Goal: Task Accomplishment & Management: Manage account settings

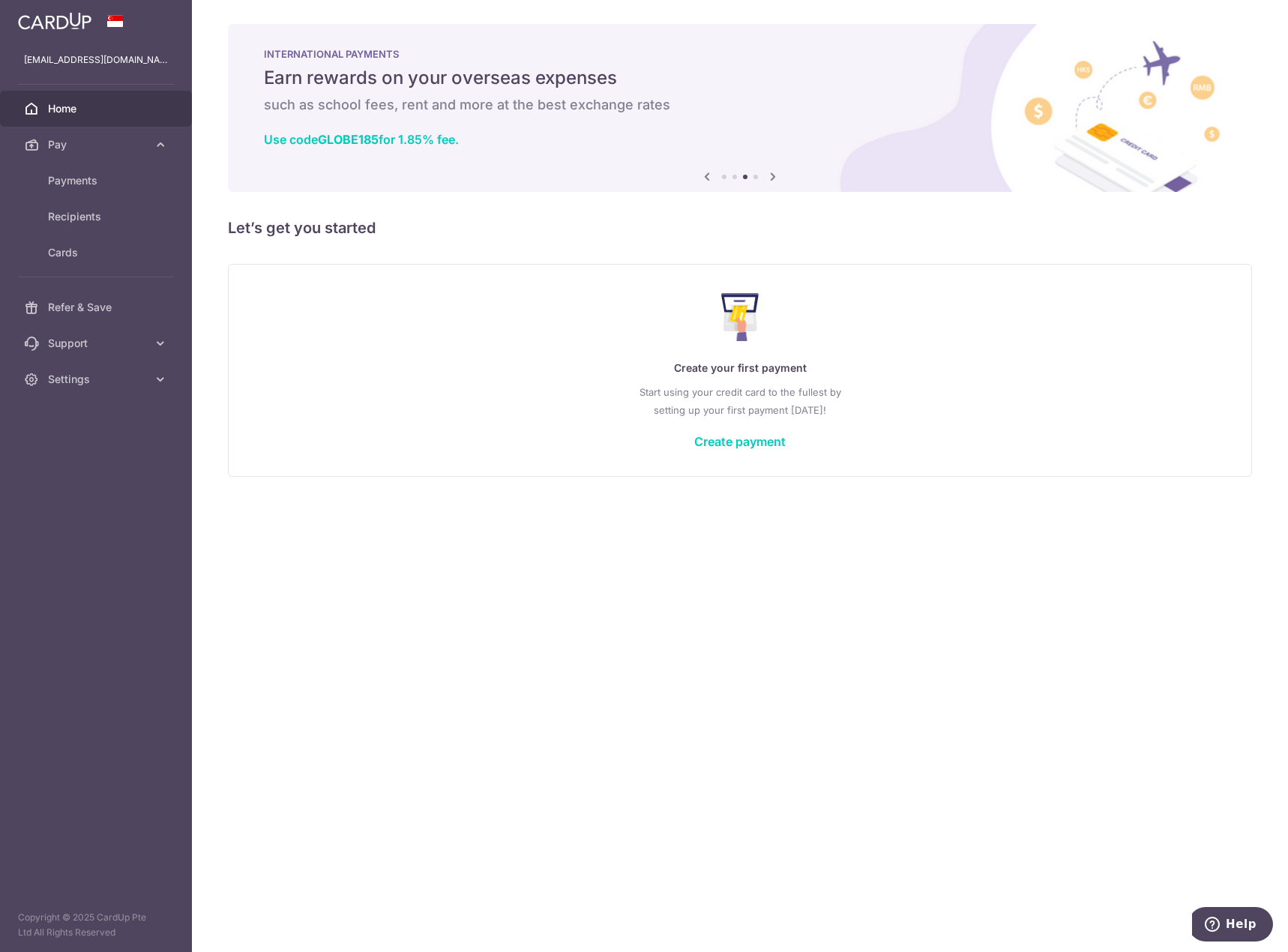
click at [580, 535] on div "× Pause Schedule Pause all future payments in this series Pause just this one p…" at bounding box center [740, 476] width 1096 height 952
click at [747, 445] on link "Create payment" at bounding box center [740, 441] width 92 height 15
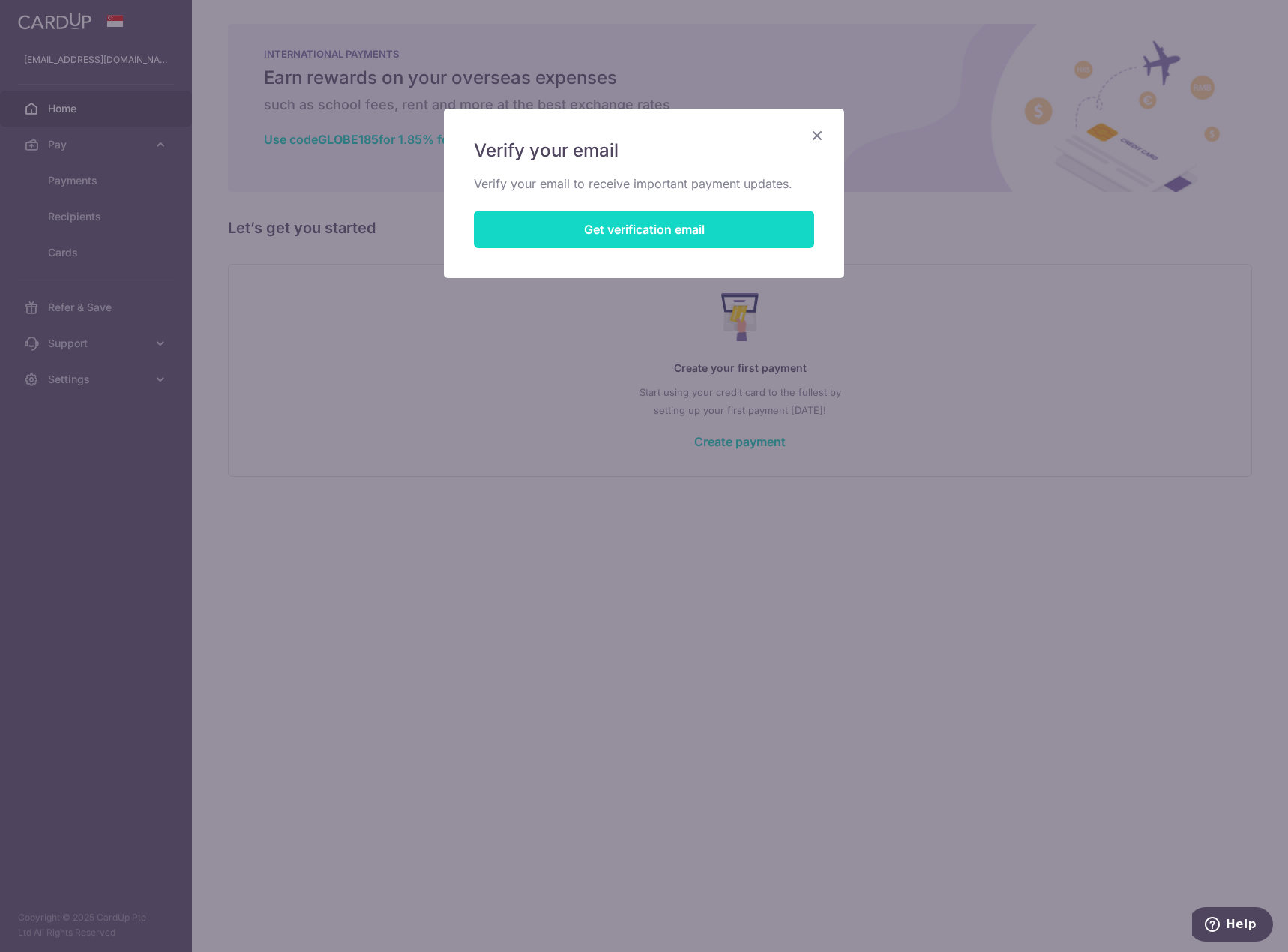
click at [672, 229] on button "Get verification email" at bounding box center [643, 229] width 340 height 38
click at [734, 219] on button "Resend email link" at bounding box center [643, 229] width 340 height 38
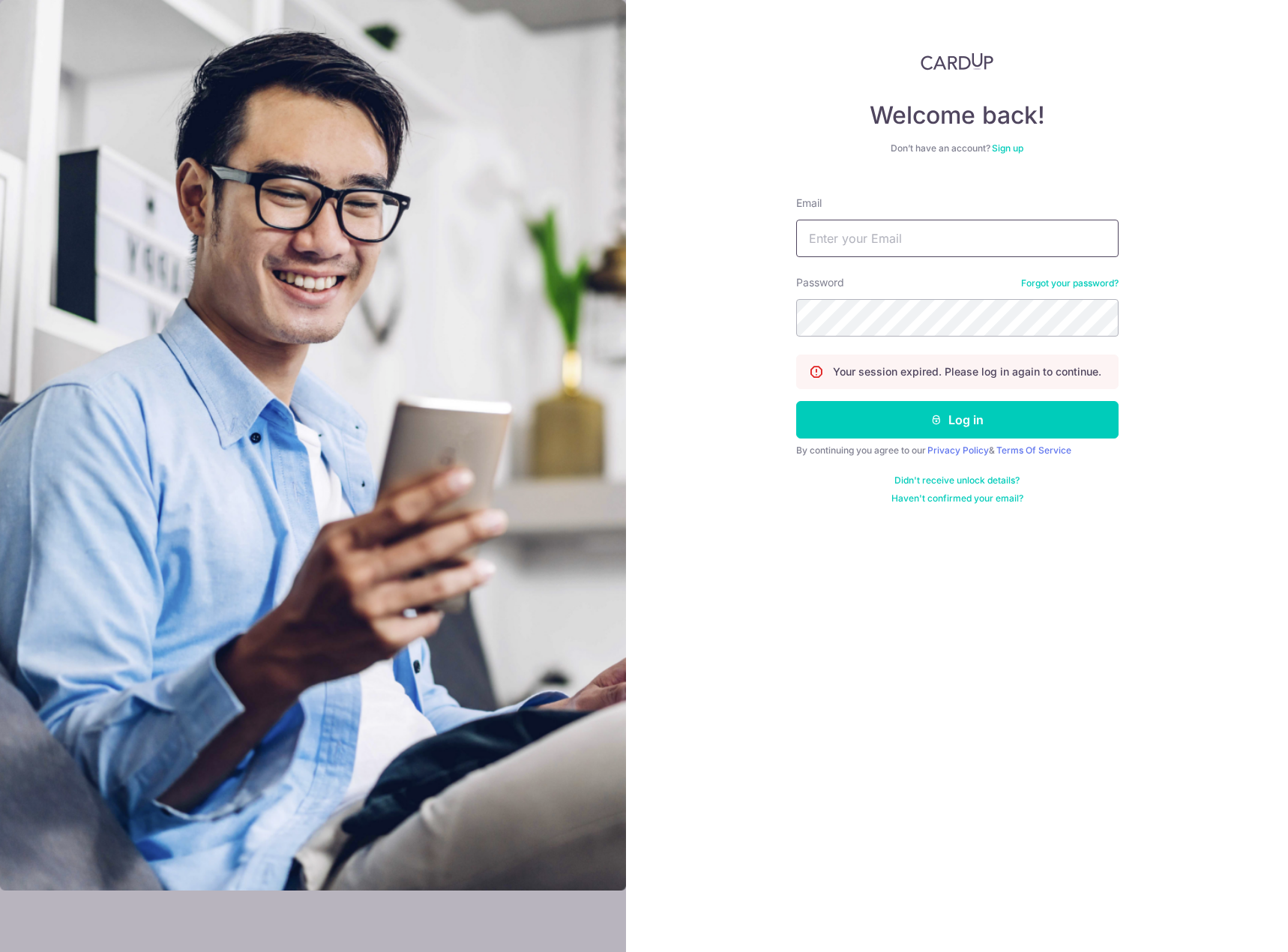
click at [866, 233] on input "Email" at bounding box center [957, 238] width 322 height 38
type input "[EMAIL_ADDRESS][DOMAIN_NAME]"
click at [796, 401] on button "Log in" at bounding box center [957, 420] width 322 height 38
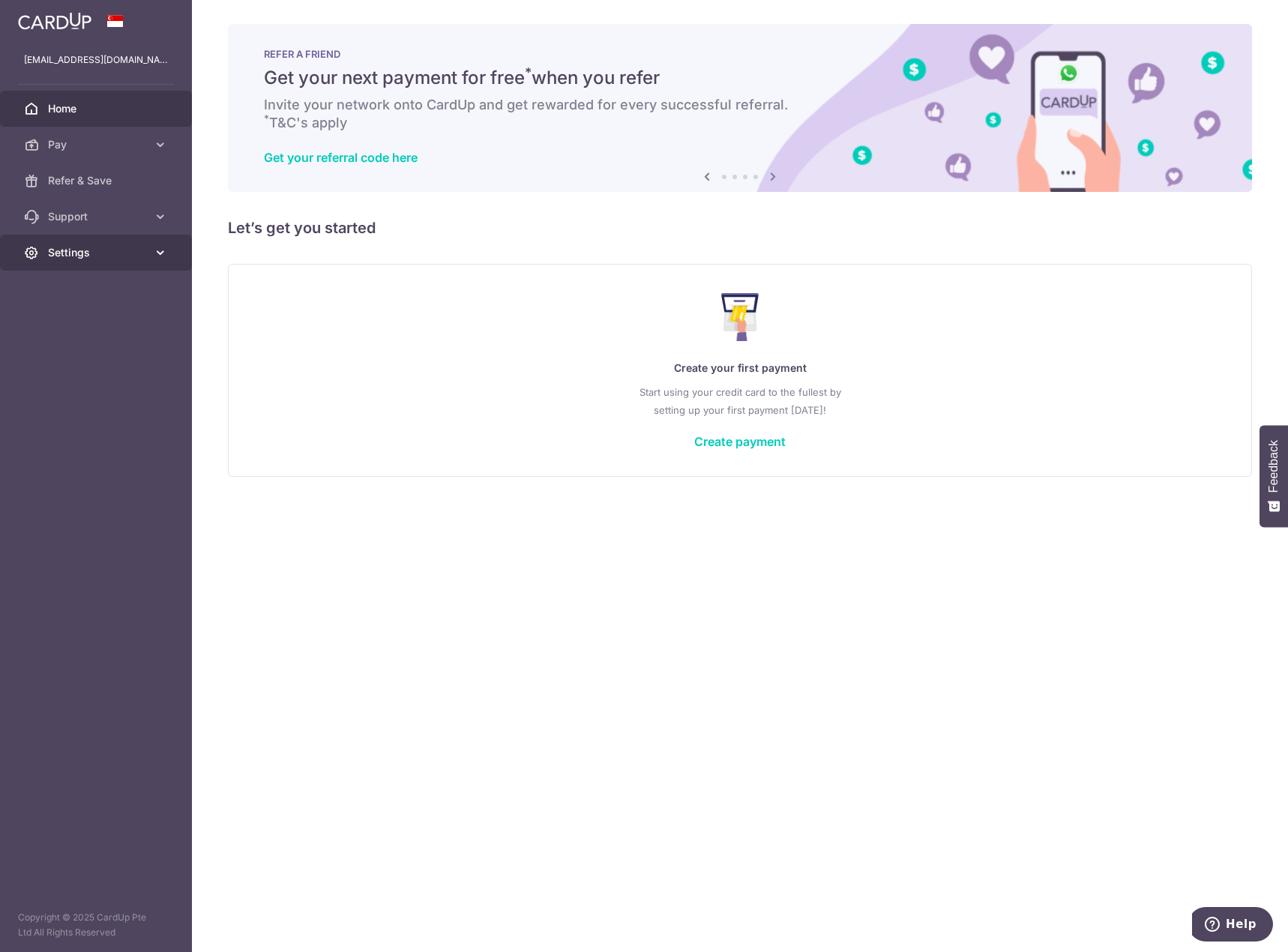
click at [141, 252] on span "Settings" at bounding box center [97, 252] width 99 height 15
click at [113, 281] on link "Account" at bounding box center [96, 289] width 192 height 36
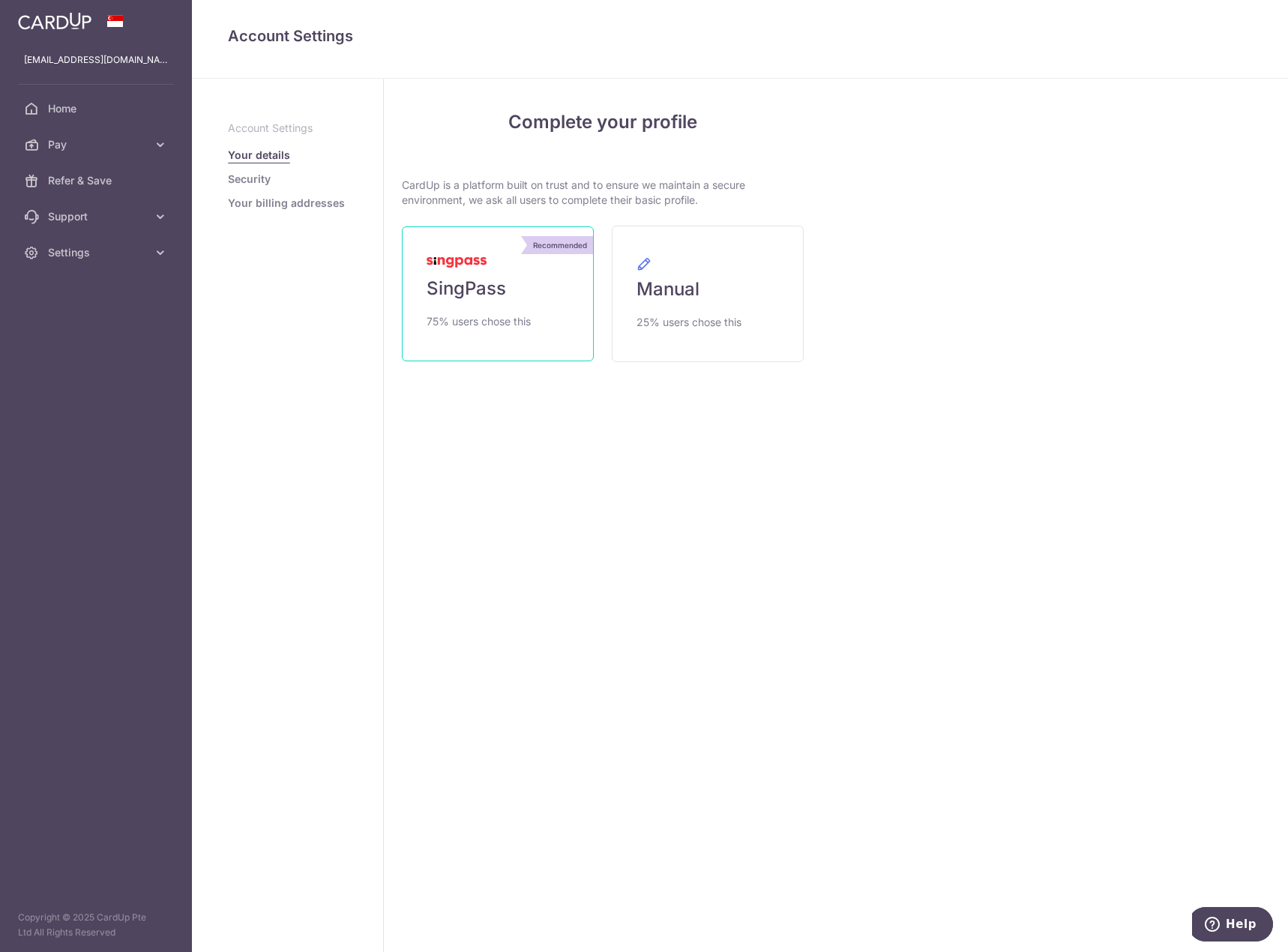
click at [517, 292] on link "Recommended SingPass 75% users chose this" at bounding box center [497, 294] width 192 height 135
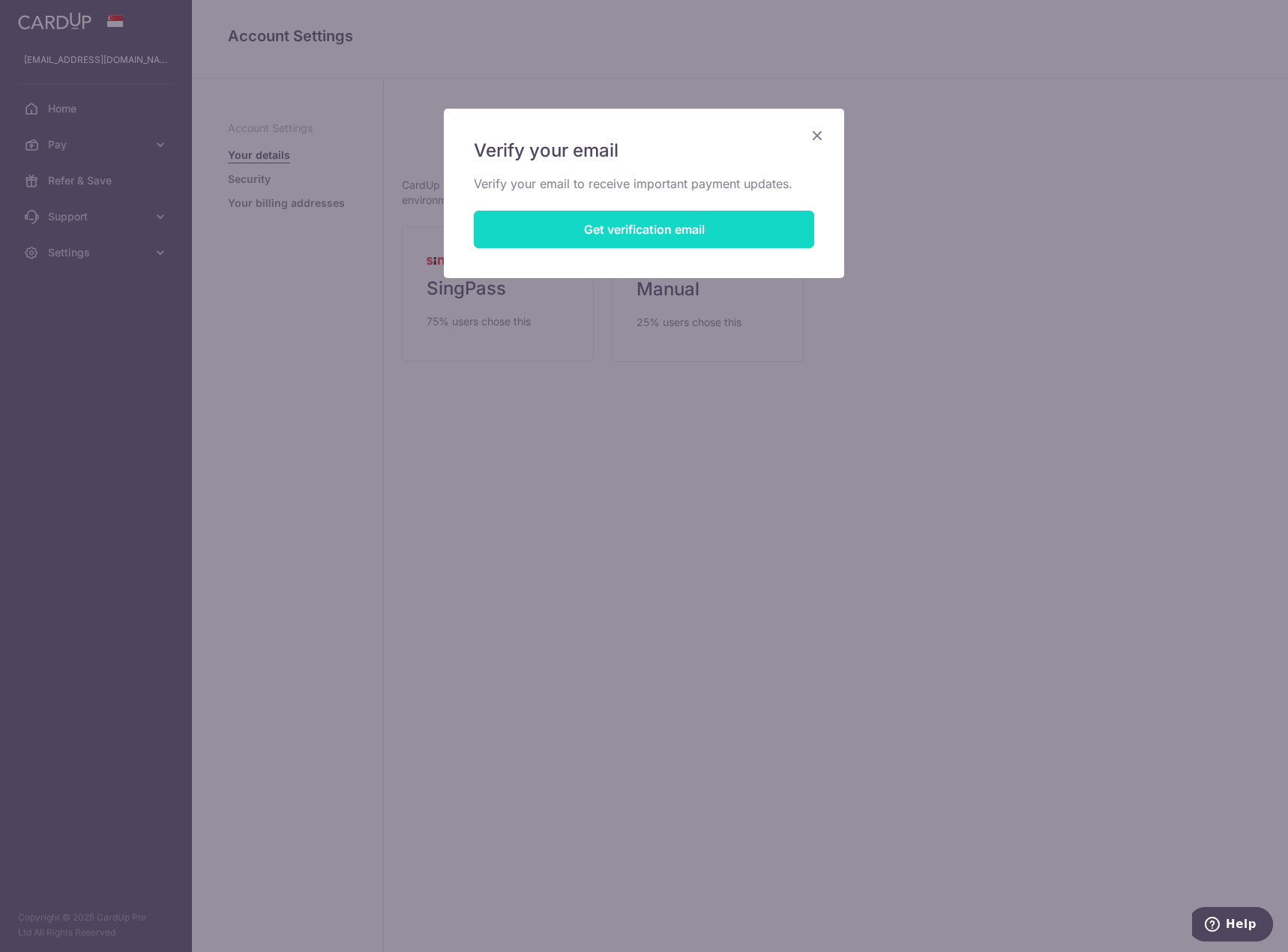
click at [620, 229] on button "Get verification email" at bounding box center [643, 229] width 340 height 38
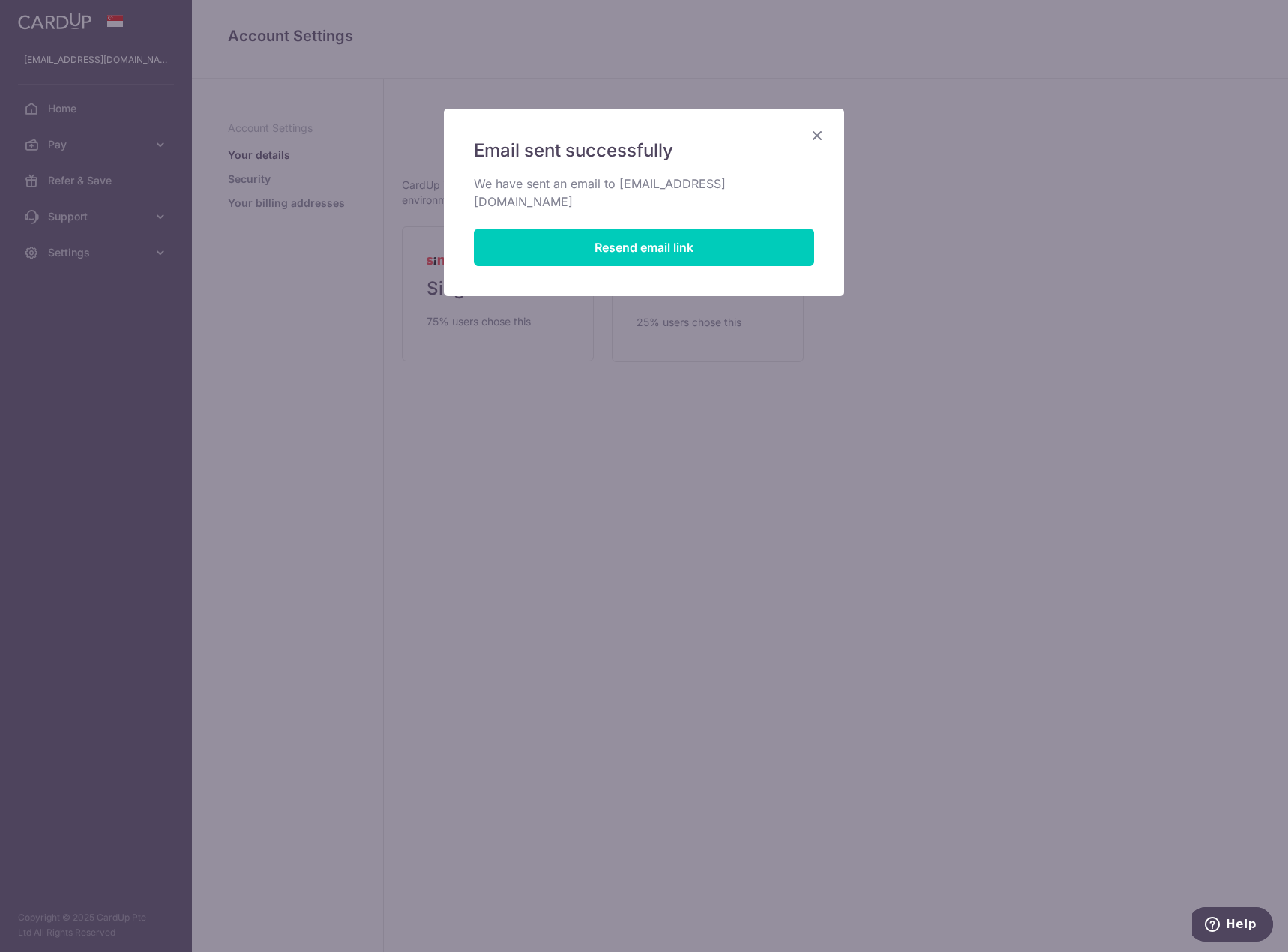
click at [821, 131] on icon "Close" at bounding box center [817, 135] width 18 height 19
